Goal: Task Accomplishment & Management: Manage account settings

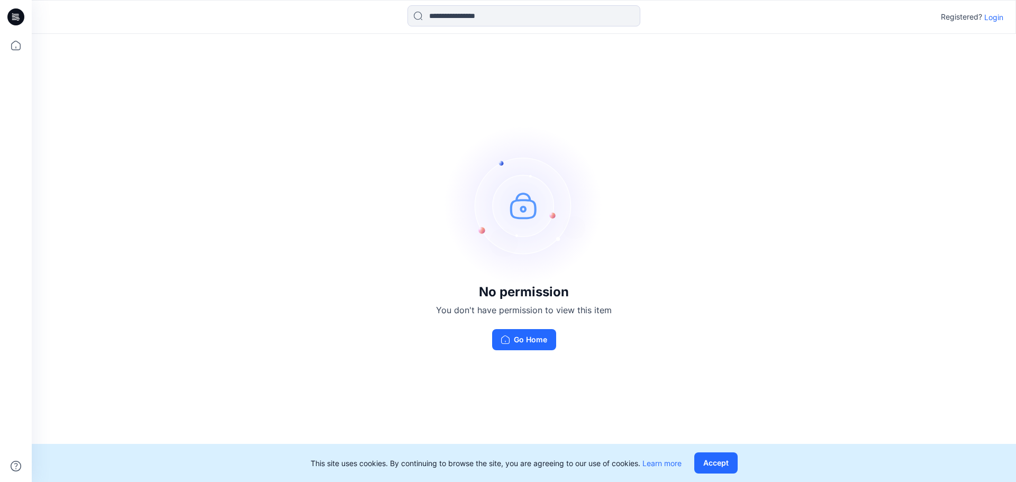
click at [998, 18] on p "Login" at bounding box center [994, 17] width 19 height 11
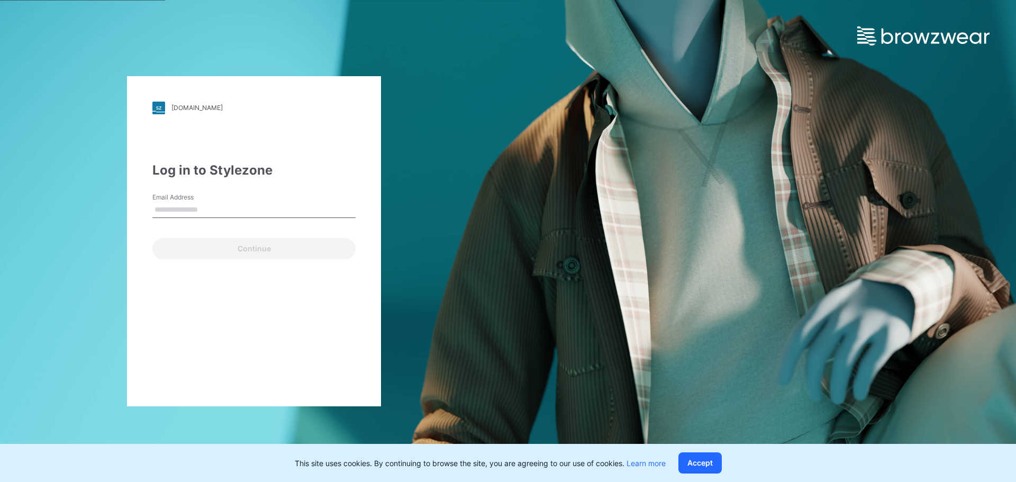
type input "**********"
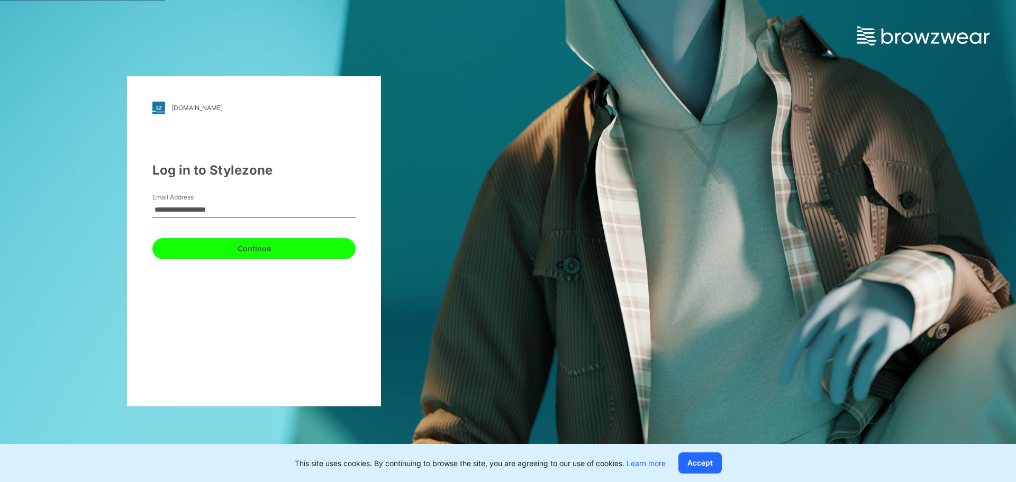
click at [249, 251] on button "Continue" at bounding box center [253, 248] width 203 height 21
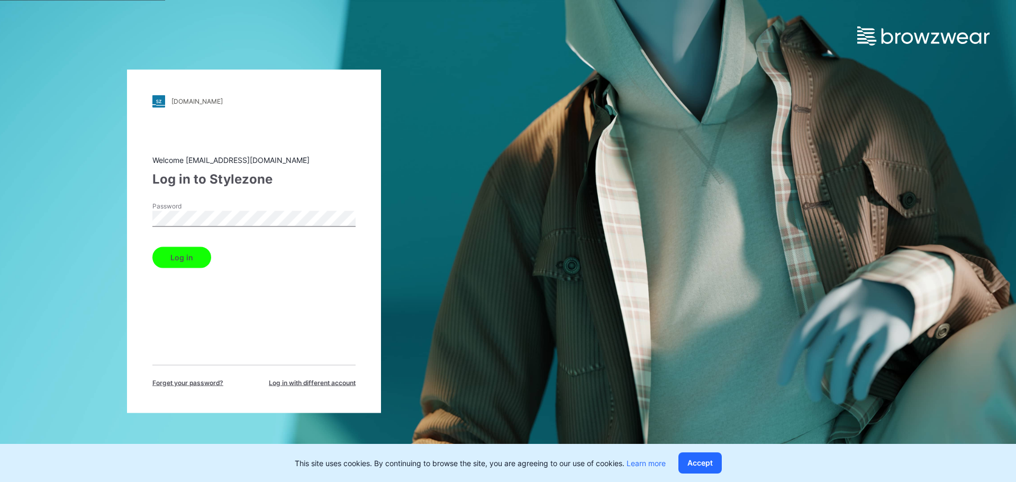
click at [152, 247] on button "Log in" at bounding box center [181, 257] width 59 height 21
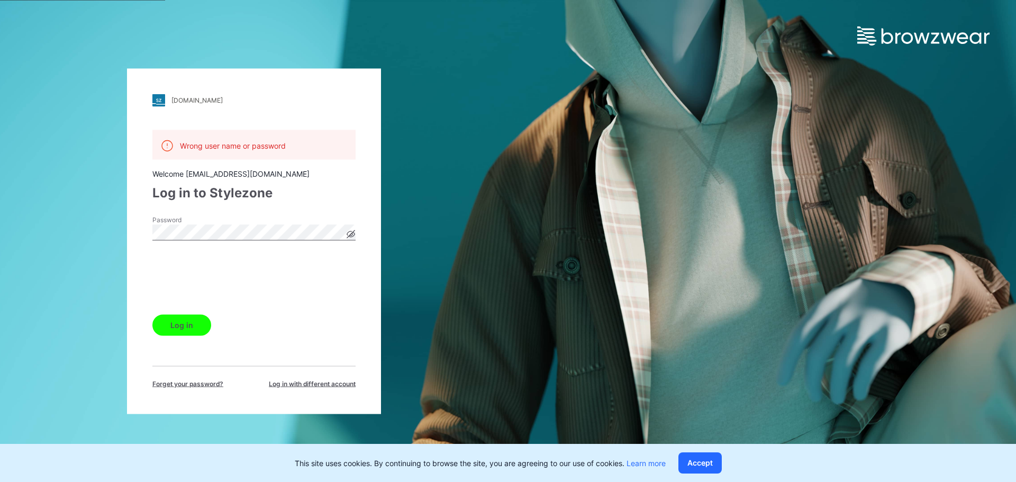
click at [193, 326] on button "Log in" at bounding box center [181, 324] width 59 height 21
click at [114, 231] on div "walmart.stylezone.com Loading... Wrong user name or password Welcome 3d_team@sh…" at bounding box center [254, 241] width 508 height 482
click at [152, 314] on button "Log in" at bounding box center [181, 324] width 59 height 21
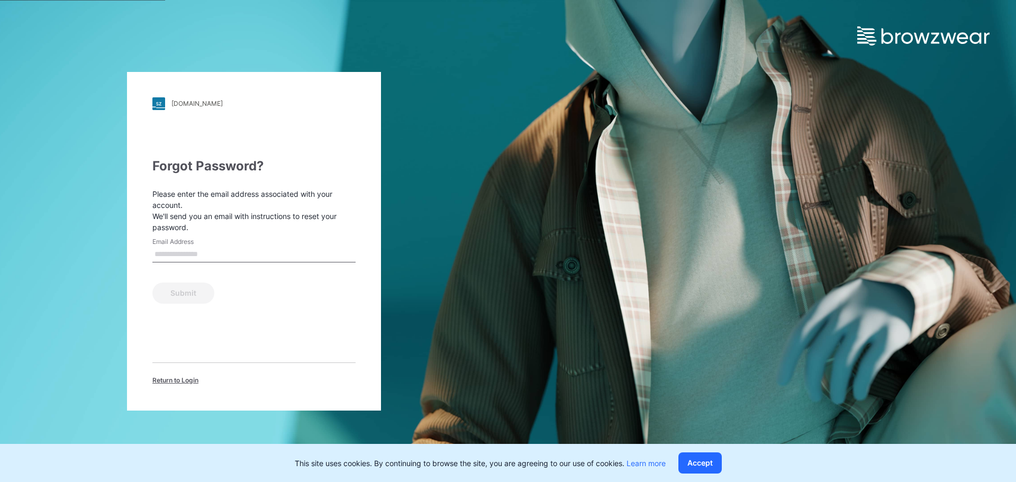
drag, startPoint x: 577, startPoint y: 151, endPoint x: 581, endPoint y: 142, distance: 10.7
click at [577, 149] on div "walmart.stylezone.com Loading... Forgot Password? Please enter the email addres…" at bounding box center [508, 241] width 1016 height 482
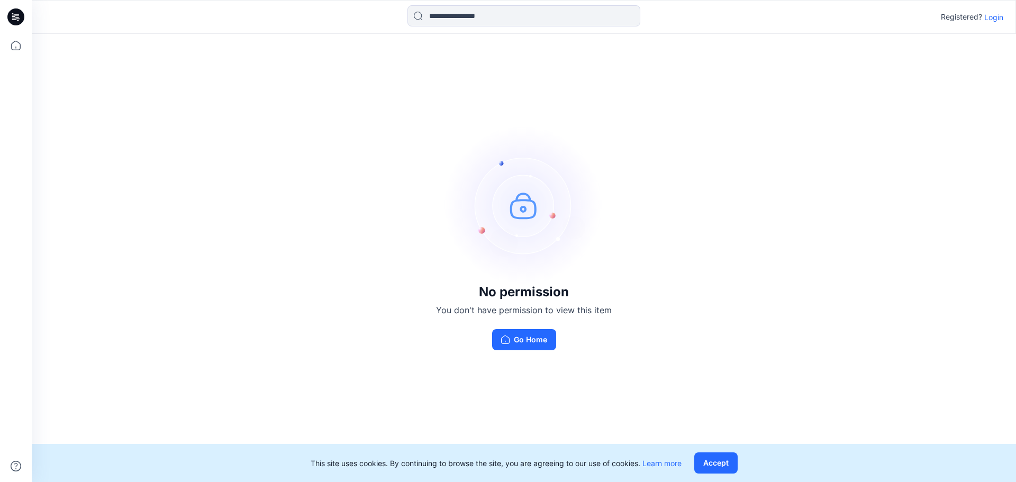
click at [994, 18] on p "Login" at bounding box center [994, 17] width 19 height 11
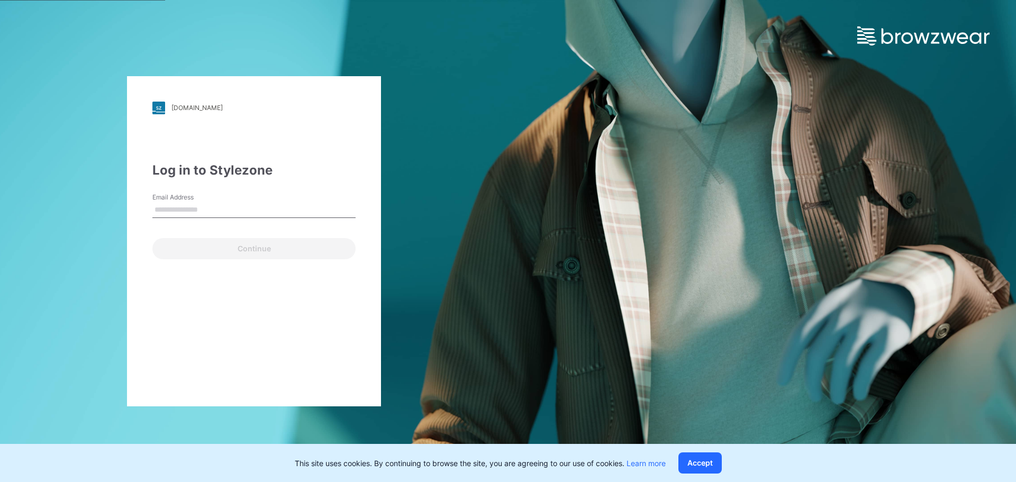
type input "**********"
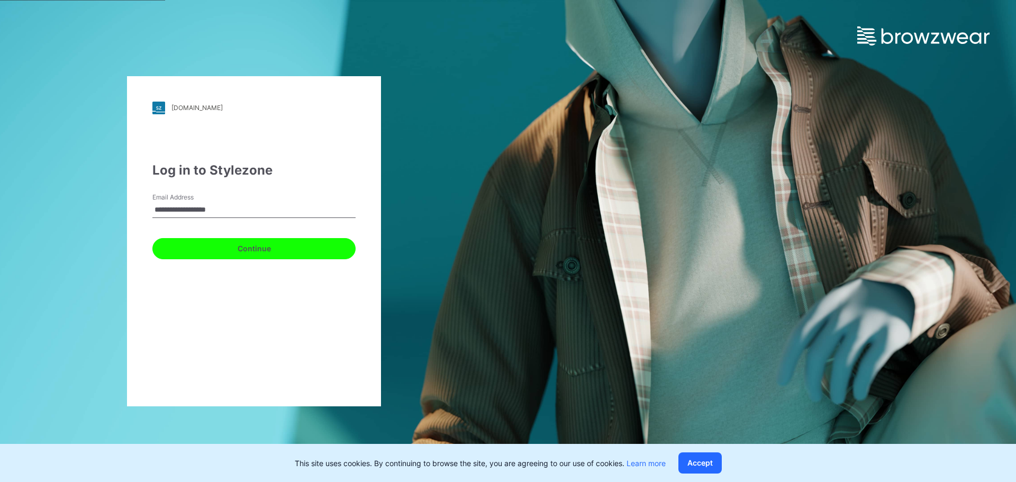
click at [256, 248] on button "Continue" at bounding box center [253, 248] width 203 height 21
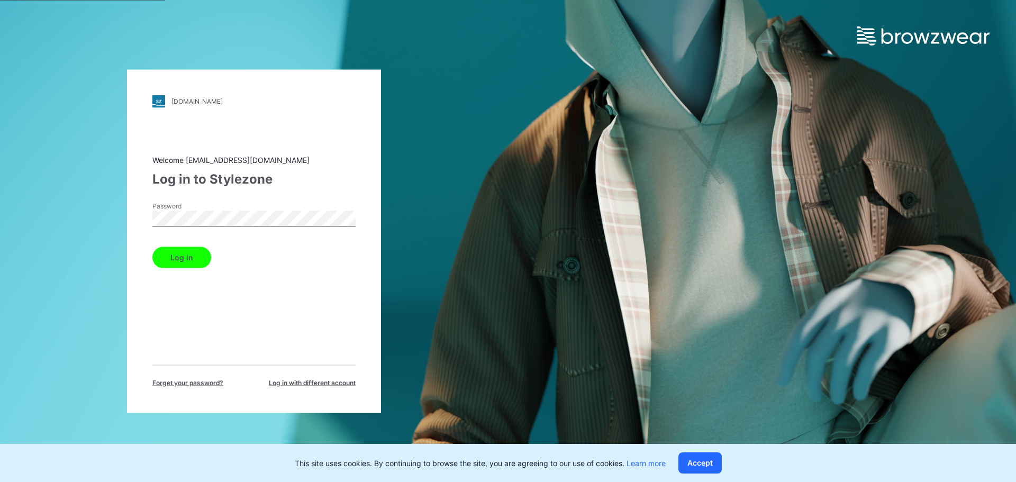
click at [152, 247] on button "Log in" at bounding box center [181, 257] width 59 height 21
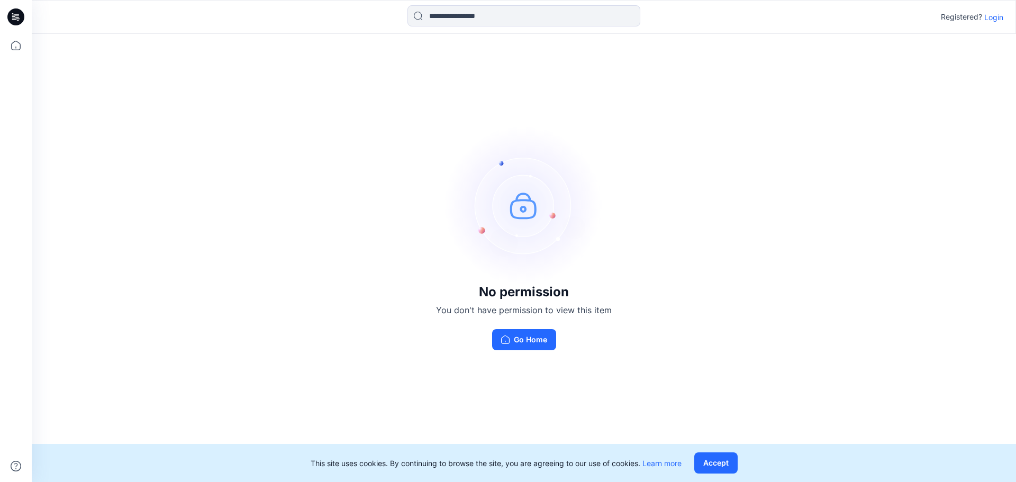
click at [989, 21] on p "Login" at bounding box center [994, 17] width 19 height 11
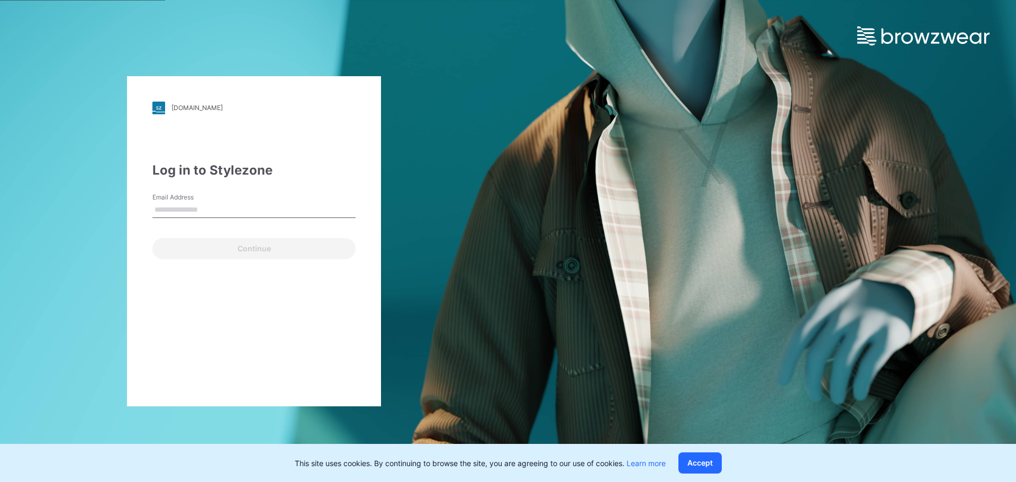
type input "**********"
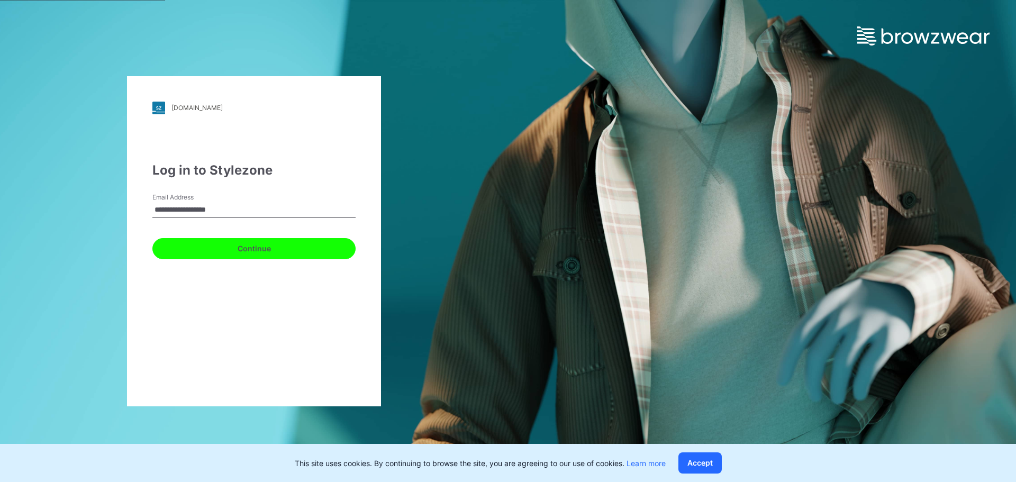
click at [202, 242] on button "Continue" at bounding box center [253, 248] width 203 height 21
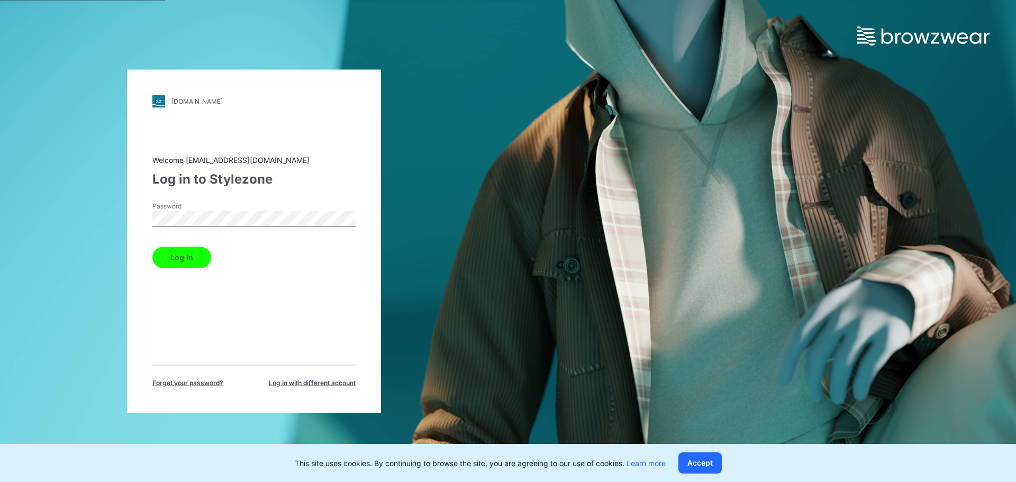
click at [152, 247] on button "Log in" at bounding box center [181, 257] width 59 height 21
